Goal: Task Accomplishment & Management: Manage account settings

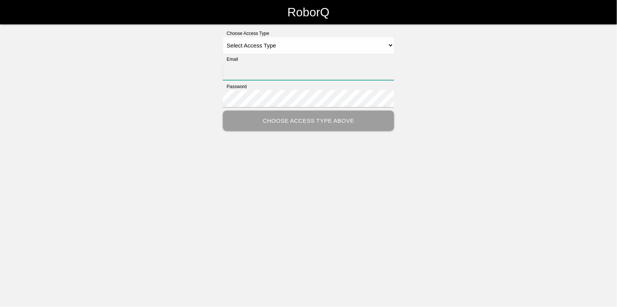
type input "[EMAIL_ADDRESS][DOMAIN_NAME]"
click at [391, 43] on select "Select Access Type Admin Customer Supervisor Worker" at bounding box center [308, 45] width 171 height 17
select select "Admin"
click at [223, 37] on select "Select Access Type Admin Customer Supervisor Worker" at bounding box center [308, 45] width 171 height 17
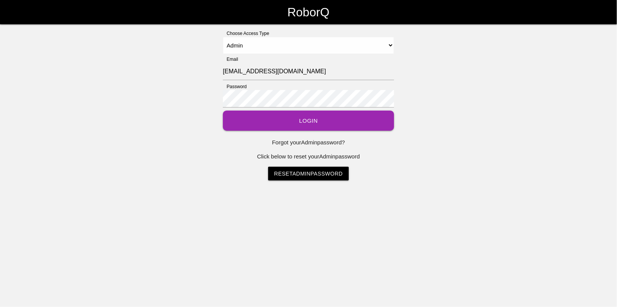
click at [313, 118] on button "Login" at bounding box center [308, 121] width 171 height 20
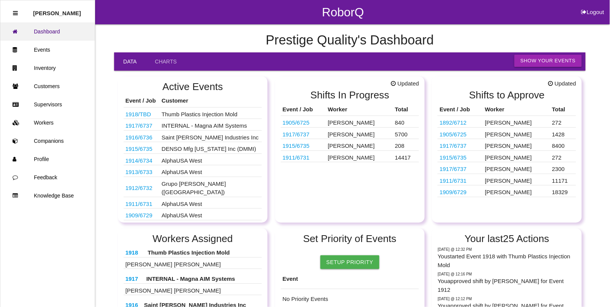
click at [59, 33] on link "Dashboard" at bounding box center [47, 31] width 94 height 18
click at [43, 50] on link "Events" at bounding box center [47, 50] width 94 height 18
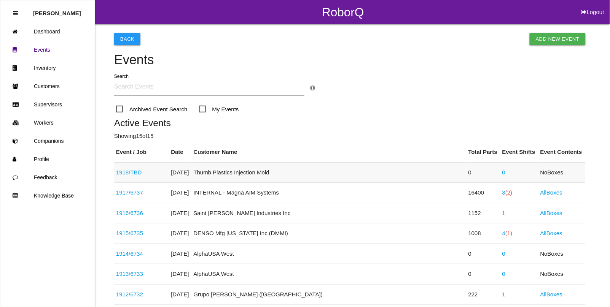
click at [130, 172] on link "1918 / TBD" at bounding box center [129, 172] width 26 height 6
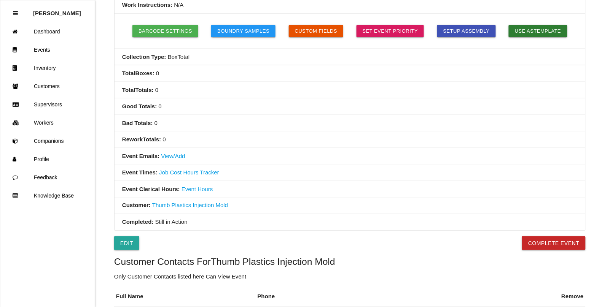
scroll to position [190, 0]
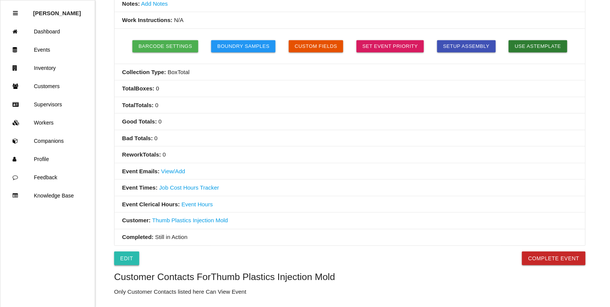
click at [124, 257] on link "Edit" at bounding box center [126, 259] width 25 height 14
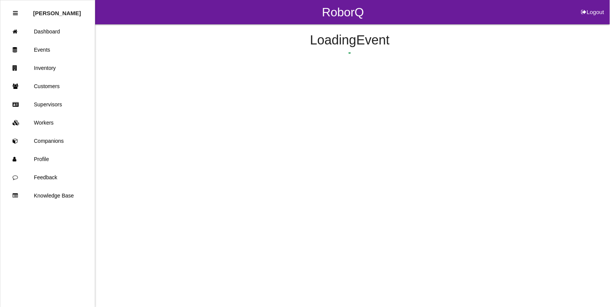
select select "notRequired"
select select "false"
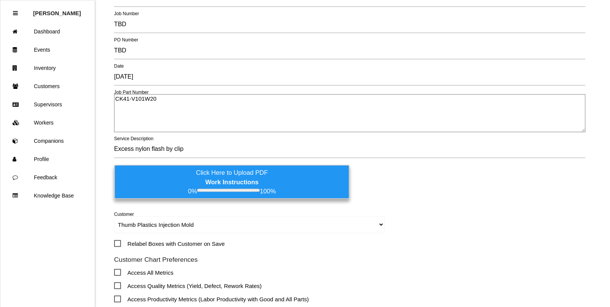
scroll to position [95, 0]
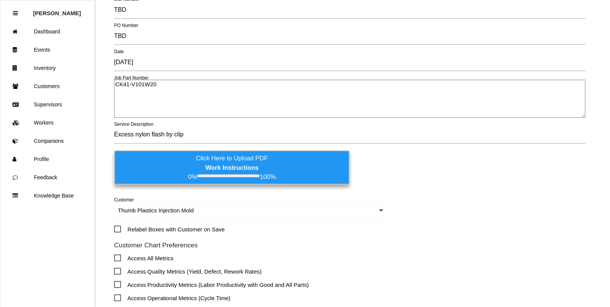
click at [234, 160] on label "Click Here to Upload PDF Work Instructions 0% 100%" at bounding box center [231, 168] width 235 height 34
click at [0, 0] on input "Click Here to Upload PDF Work Instructions 0% 100%" at bounding box center [0, 0] width 0 height 0
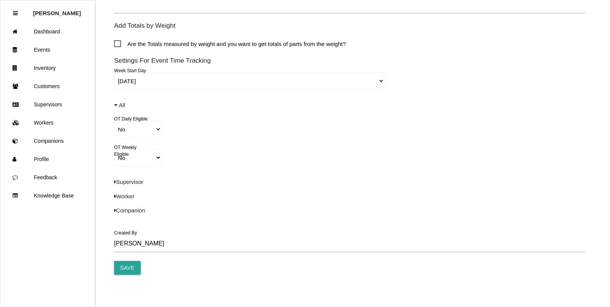
scroll to position [529, 0]
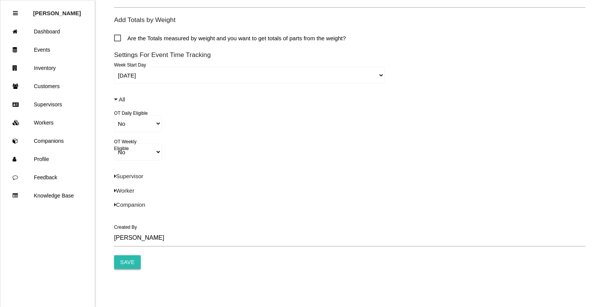
click at [129, 264] on input "Save" at bounding box center [127, 263] width 27 height 14
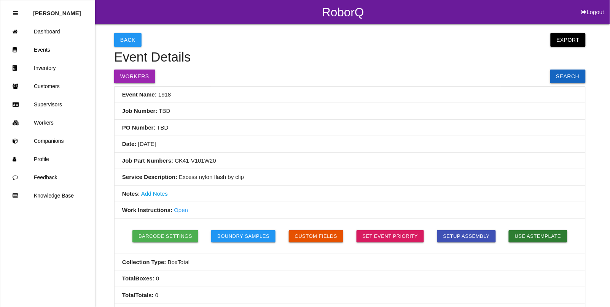
click at [592, 6] on button "Logout" at bounding box center [592, 3] width 34 height 6
select select "Admin"
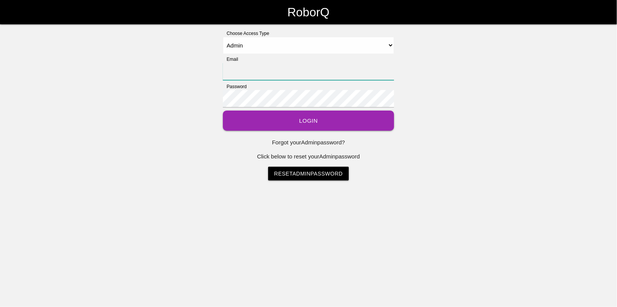
type input "[EMAIL_ADDRESS][DOMAIN_NAME]"
